Goal: Transaction & Acquisition: Purchase product/service

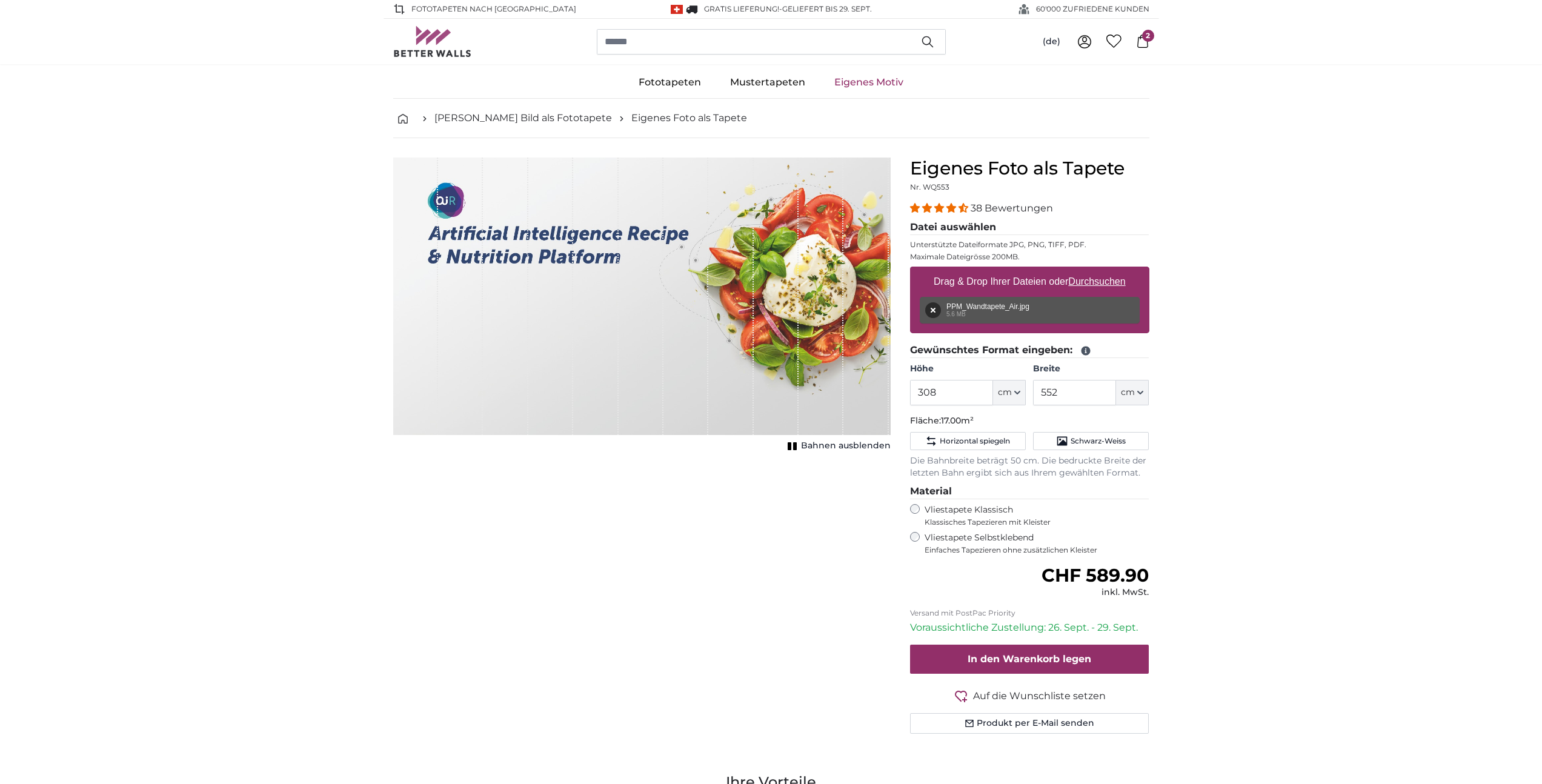
click at [1142, 48] on div "(de) Deutsch Italiano [DEMOGRAPHIC_DATA] English 0 2" at bounding box center [1101, 41] width 97 height 22
click at [1141, 40] on icon at bounding box center [1142, 41] width 14 height 14
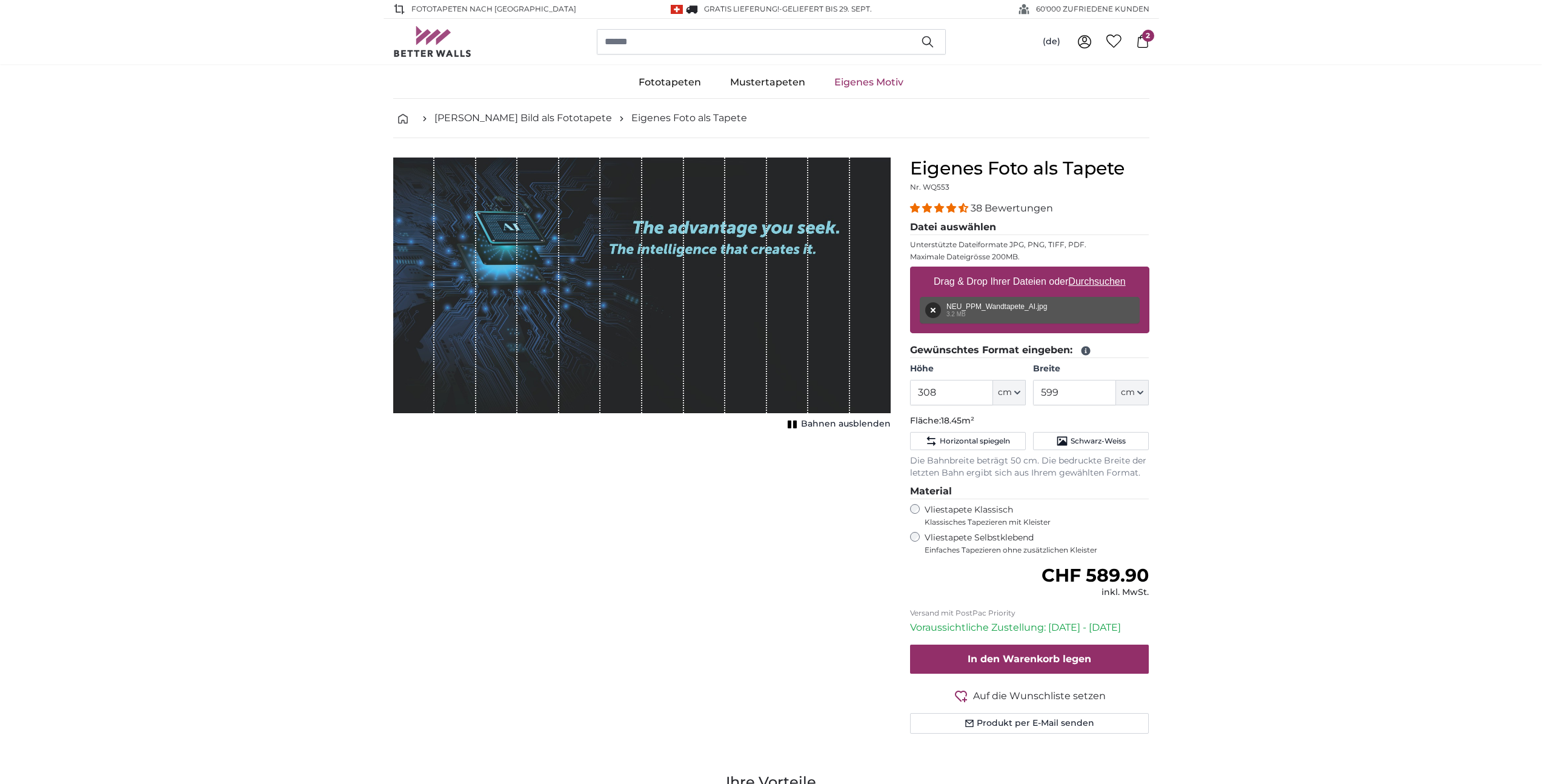
click at [1143, 45] on icon at bounding box center [1142, 41] width 14 height 14
